Goal: Task Accomplishment & Management: Use online tool/utility

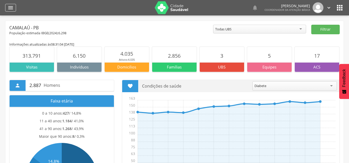
click at [8, 9] on icon "" at bounding box center [10, 8] width 6 height 6
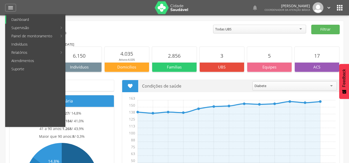
click at [44, 20] on link "Dashboard" at bounding box center [35, 19] width 59 height 8
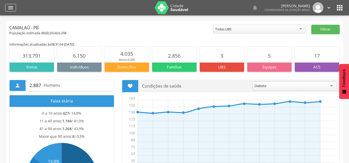
click at [12, 9] on icon "" at bounding box center [10, 8] width 6 height 6
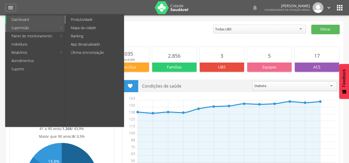
click at [88, 20] on link "Produtividade" at bounding box center [95, 19] width 58 height 8
type input "**********"
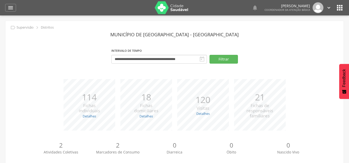
scroll to position [50, 0]
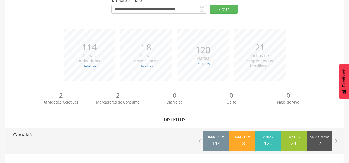
click at [52, 146] on div "Camalaú  Indivíduos 114 Domicílios 18 Visitas 120 Famílias 21 At. Coletivas 2 …" at bounding box center [174, 141] width 338 height 26
click at [25, 139] on div "Camalaú" at bounding box center [20, 134] width 23 height 13
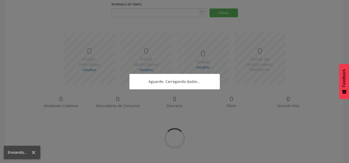
type input "**********"
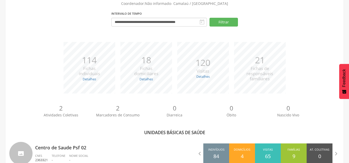
scroll to position [50, 0]
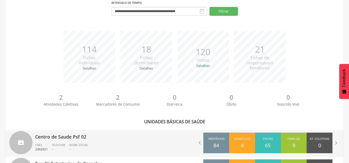
click at [81, 140] on p "Centro de Saude Psf 02" at bounding box center [103, 135] width 136 height 10
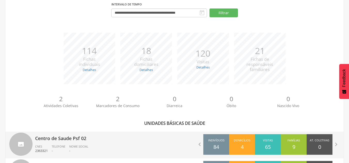
type input "**********"
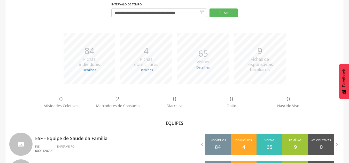
scroll to position [50, 0]
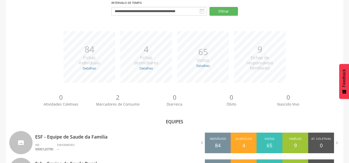
click at [81, 140] on p "ESF - Equipe de Saude da Familia" at bounding box center [103, 135] width 136 height 10
type input "**********"
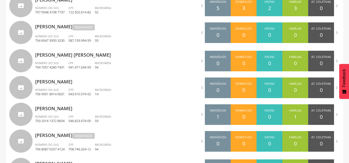
scroll to position [259, 0]
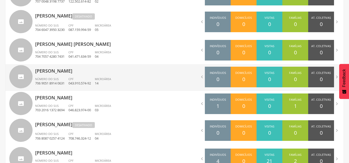
click at [122, 81] on ul "Número do SUS 706 9051 8914 0631 CPF 043.910.574-92 Microárea 14" at bounding box center [103, 82] width 136 height 11
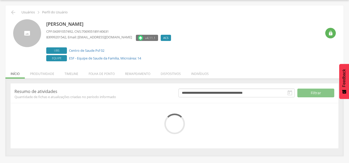
scroll to position [57, 0]
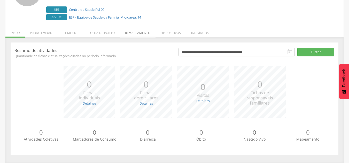
click at [134, 33] on li "Remapeamento" at bounding box center [138, 32] width 36 height 12
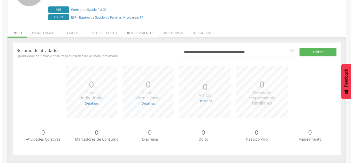
scroll to position [95, 0]
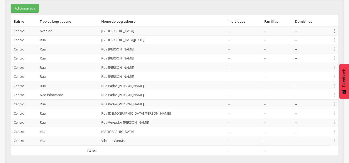
click at [334, 31] on icon "" at bounding box center [335, 31] width 6 height 6
click at [321, 10] on link "Desalocar famílias" at bounding box center [316, 10] width 41 height 6
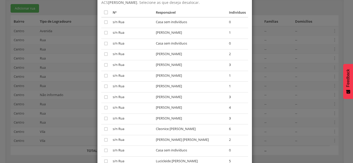
scroll to position [0, 0]
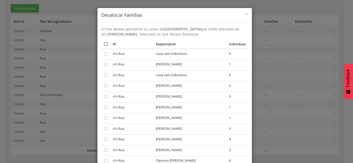
click at [104, 45] on icon "" at bounding box center [105, 44] width 5 height 5
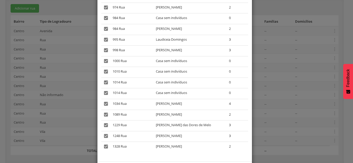
scroll to position [1733, 0]
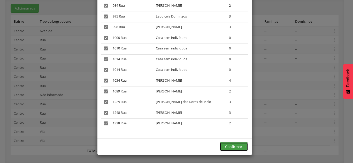
click at [238, 148] on button "Confirmar" at bounding box center [233, 147] width 28 height 9
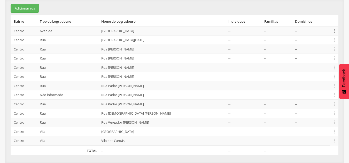
click at [334, 33] on icon "" at bounding box center [335, 31] width 6 height 6
click at [321, 3] on link "Alocar famílias" at bounding box center [316, 4] width 41 height 6
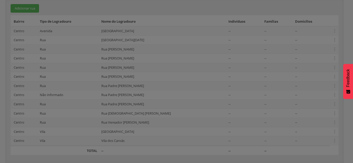
scroll to position [0, 0]
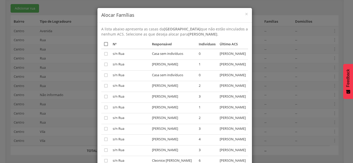
click at [105, 47] on icon "" at bounding box center [105, 44] width 5 height 5
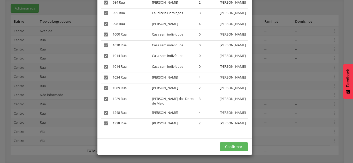
scroll to position [2286, 0]
click at [232, 146] on button "Confirmar" at bounding box center [233, 147] width 28 height 9
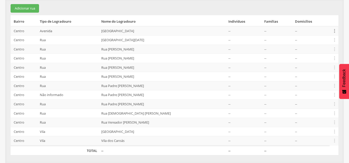
click at [334, 32] on icon "" at bounding box center [335, 31] width 6 height 6
click at [324, 12] on link "Desalocar famílias" at bounding box center [316, 10] width 41 height 6
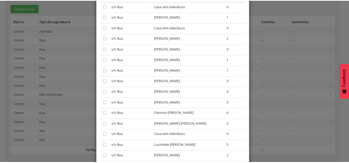
scroll to position [0, 0]
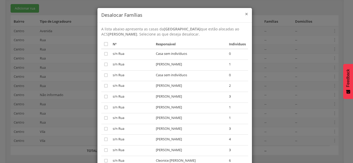
click at [245, 13] on span "×" at bounding box center [246, 13] width 3 height 7
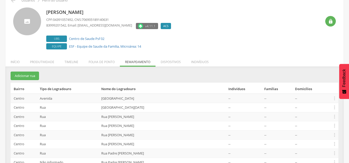
scroll to position [22, 0]
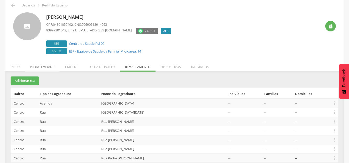
click at [46, 66] on li "Produtividade" at bounding box center [42, 66] width 35 height 12
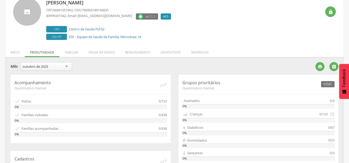
scroll to position [0, 0]
